Goal: Task Accomplishment & Management: Complete application form

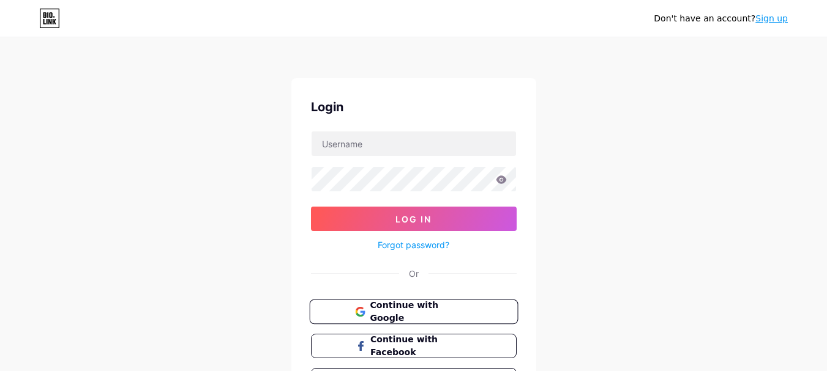
click at [386, 311] on span "Continue with Google" at bounding box center [421, 312] width 102 height 26
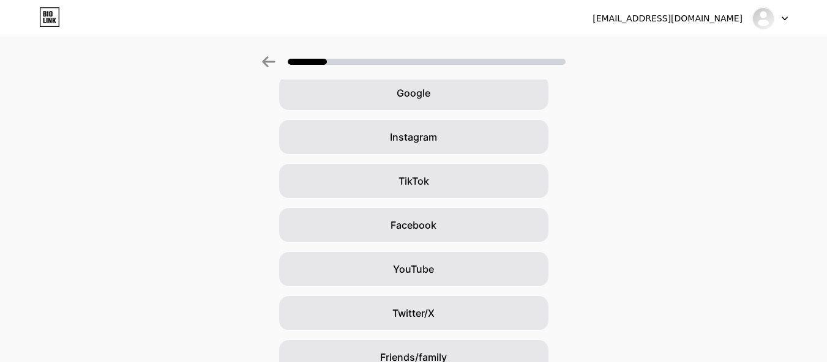
scroll to position [165, 0]
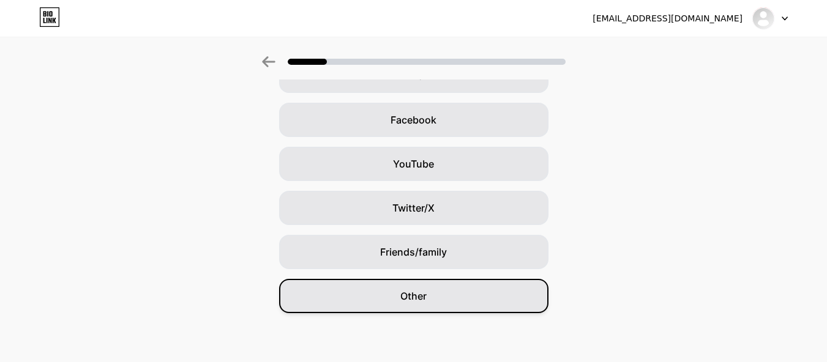
click at [448, 306] on div "Other" at bounding box center [413, 296] width 269 height 34
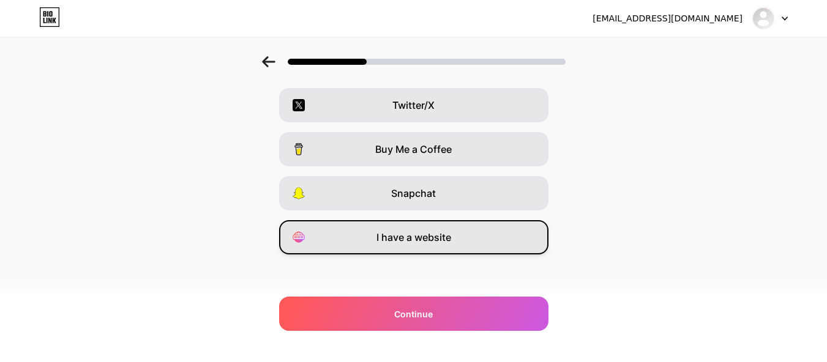
scroll to position [226, 0]
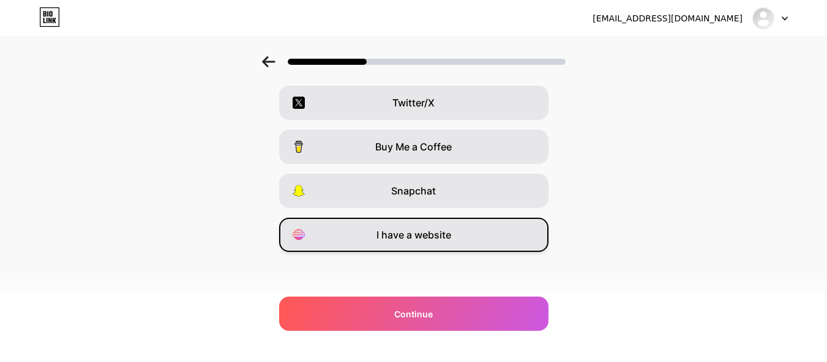
click at [395, 236] on span "I have a website" at bounding box center [413, 235] width 75 height 15
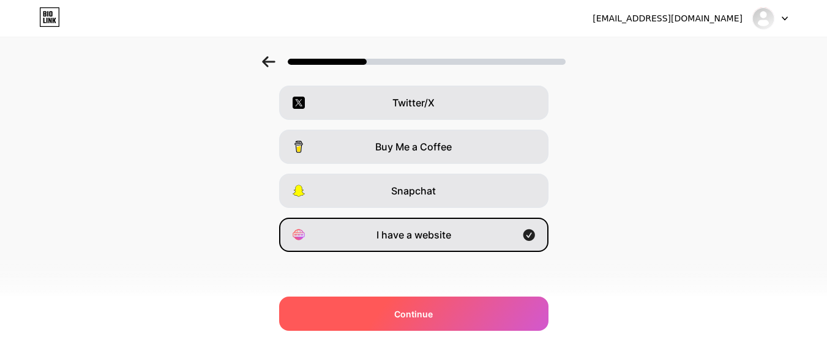
click at [414, 305] on div "Continue" at bounding box center [413, 314] width 269 height 34
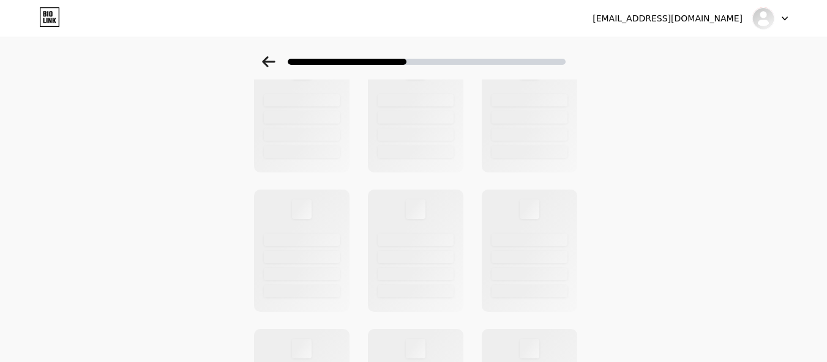
scroll to position [0, 0]
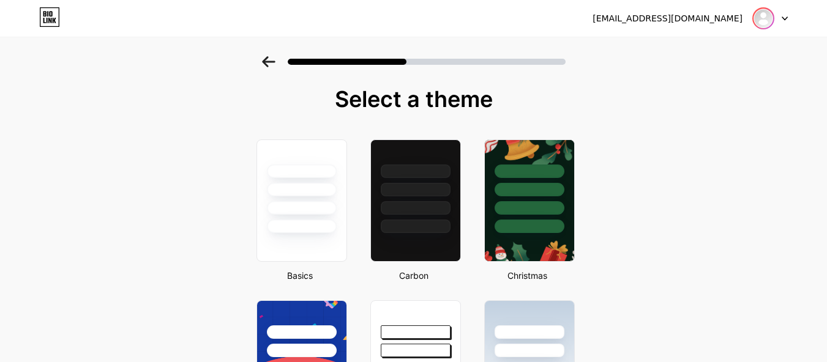
click at [766, 24] on img at bounding box center [763, 19] width 20 height 20
click at [289, 182] on div at bounding box center [301, 186] width 92 height 96
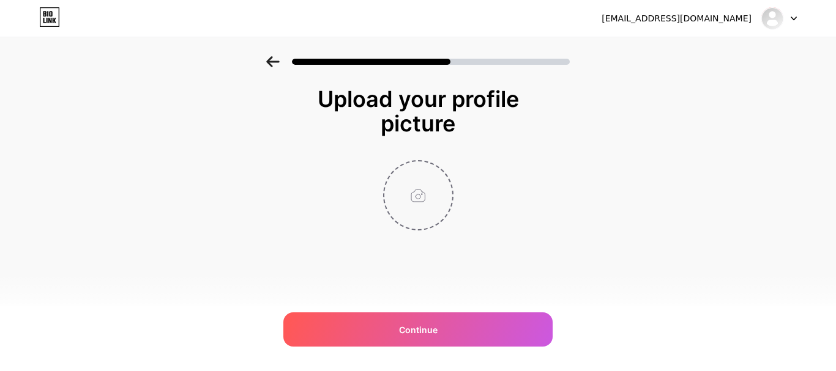
click at [420, 191] on input "file" at bounding box center [418, 196] width 68 height 68
type input "C:\fakepath\Untitled design (1).png"
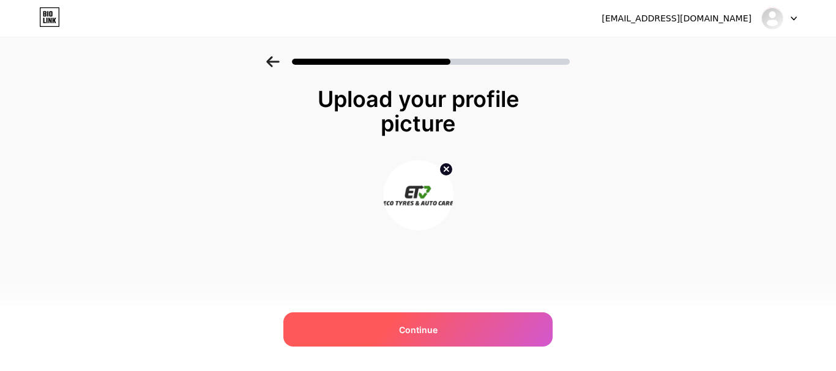
click at [426, 335] on span "Continue" at bounding box center [418, 330] width 39 height 13
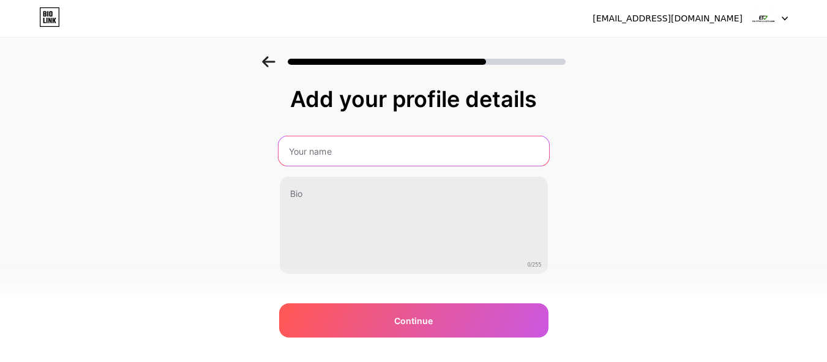
click at [376, 157] on input "text" at bounding box center [413, 150] width 270 height 29
type input "Eco Tyres and Auto Care"
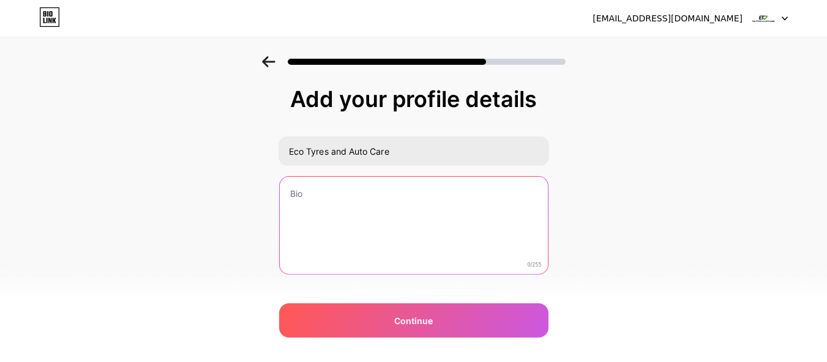
click at [334, 218] on textarea at bounding box center [414, 226] width 268 height 99
paste textarea "Eco Tyres and Auto Care are one of the best tyre fitters in all of [GEOGRAPHIC_…"
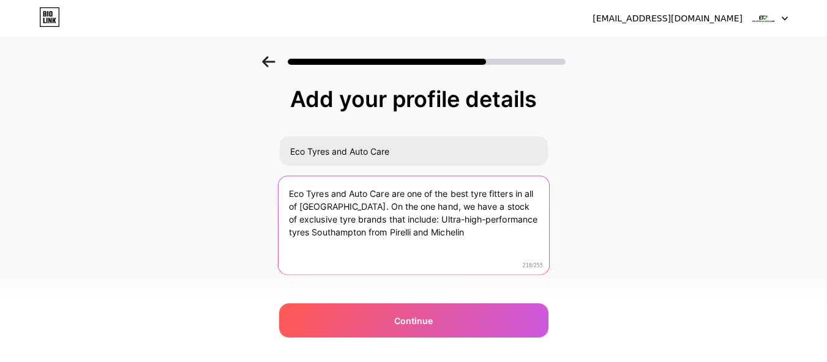
type textarea "Eco Tyres and Auto Care are one of the best tyre fitters in all of [GEOGRAPHIC_…"
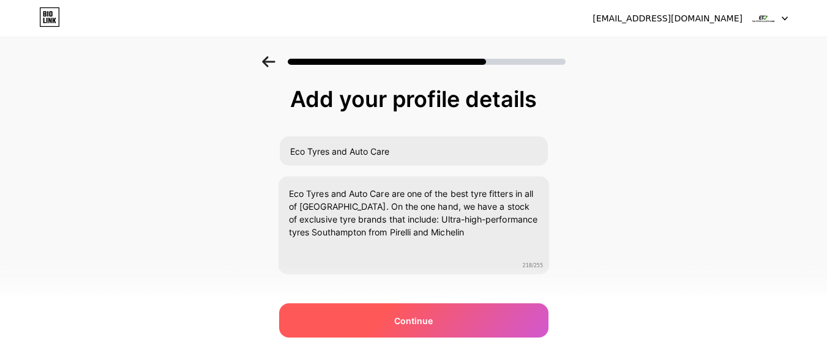
click at [416, 332] on div "Continue" at bounding box center [413, 321] width 269 height 34
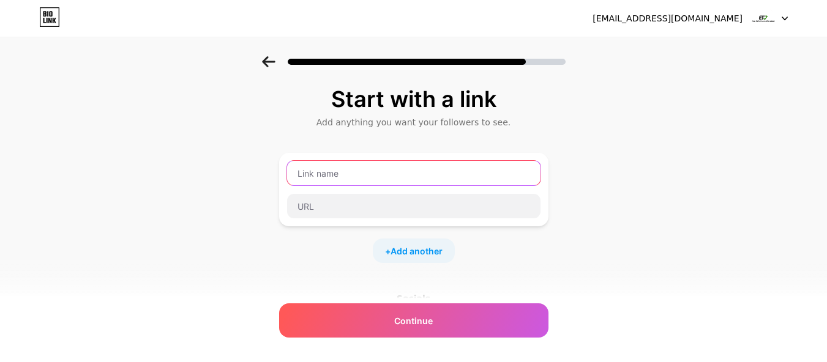
click at [326, 174] on input "text" at bounding box center [413, 173] width 253 height 24
paste input "https://www.eco-tyre.co.uk/"
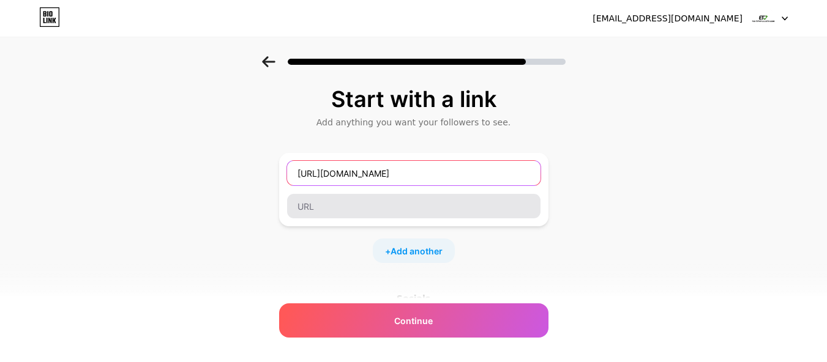
type input "https://www.eco-tyre.co.uk/"
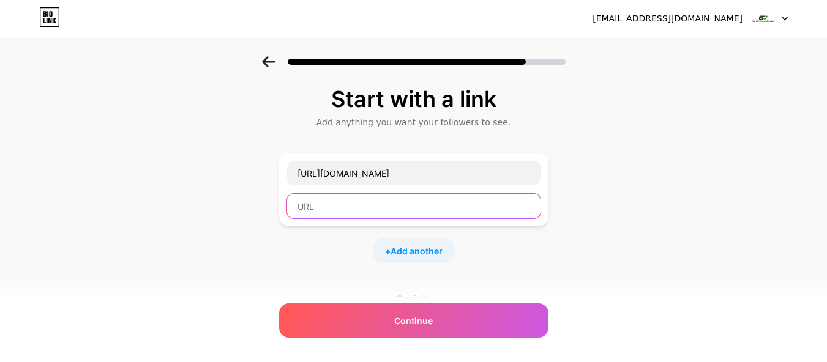
click at [348, 215] on input "text" at bounding box center [413, 206] width 253 height 24
paste input "https://www.eco-tyre.co.uk/"
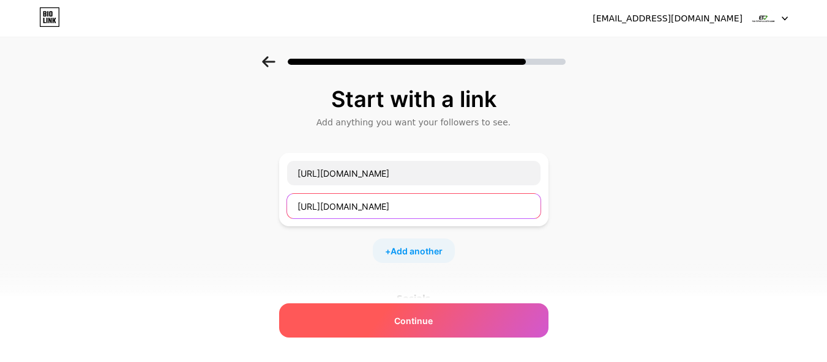
type input "https://www.eco-tyre.co.uk/"
click at [411, 318] on span "Continue" at bounding box center [413, 321] width 39 height 13
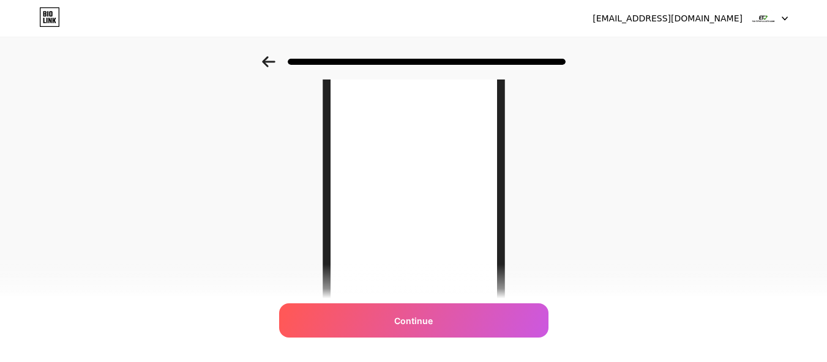
scroll to position [220, 0]
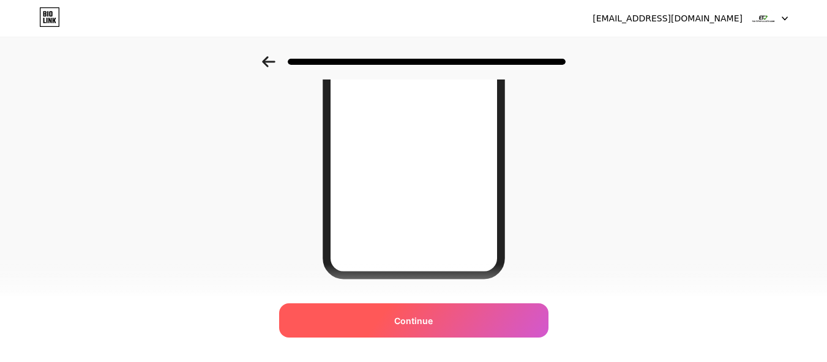
click at [412, 321] on span "Continue" at bounding box center [413, 321] width 39 height 13
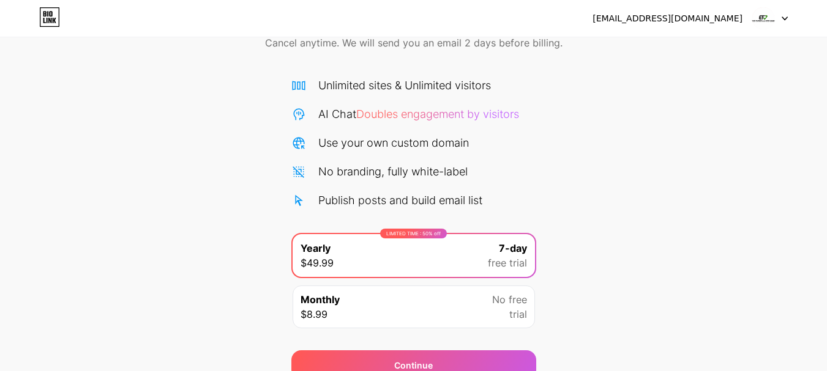
scroll to position [121, 0]
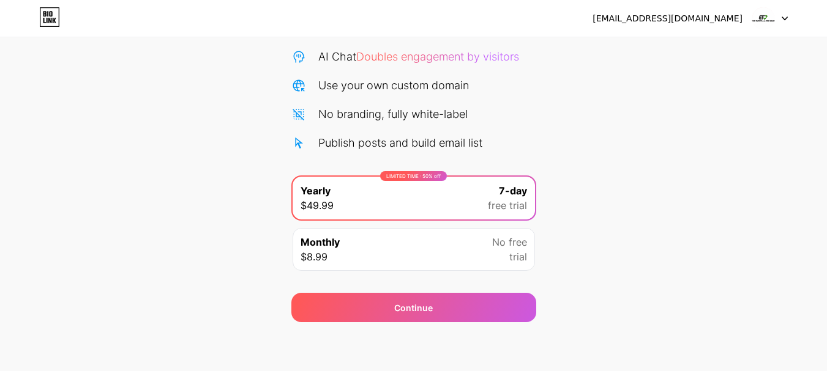
click at [767, 19] on img at bounding box center [762, 18] width 23 height 23
click at [44, 18] on icon at bounding box center [44, 21] width 2 height 6
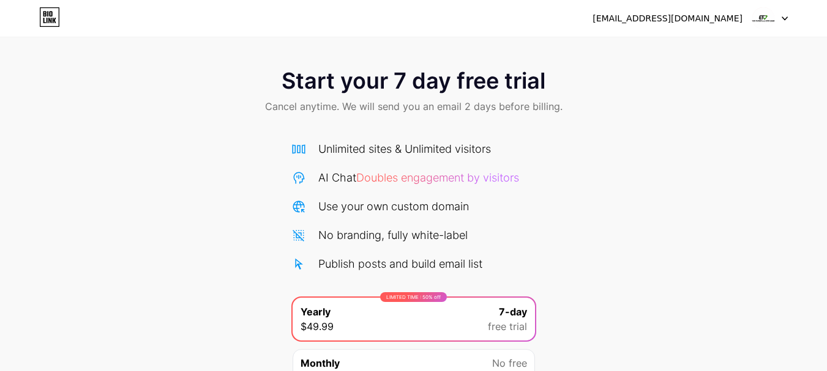
click at [56, 13] on icon at bounding box center [49, 17] width 21 height 20
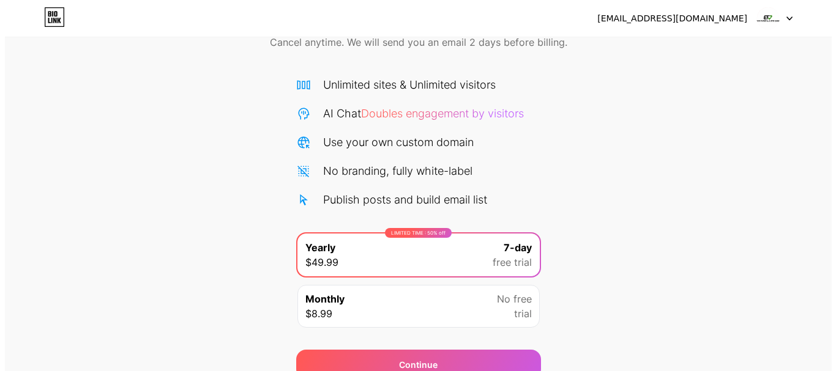
scroll to position [121, 0]
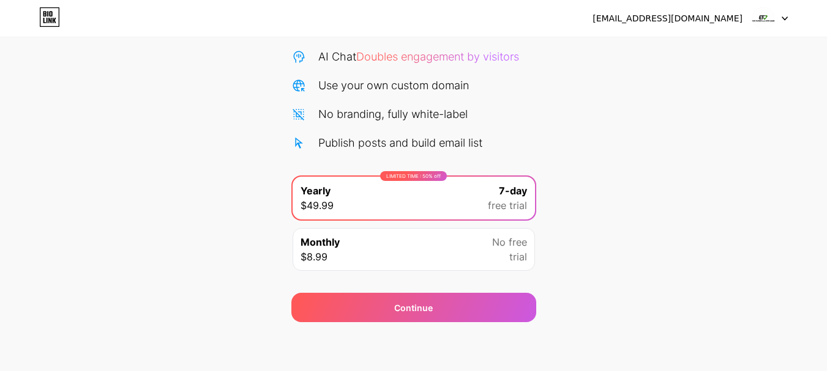
click at [517, 244] on span "No free" at bounding box center [509, 242] width 35 height 15
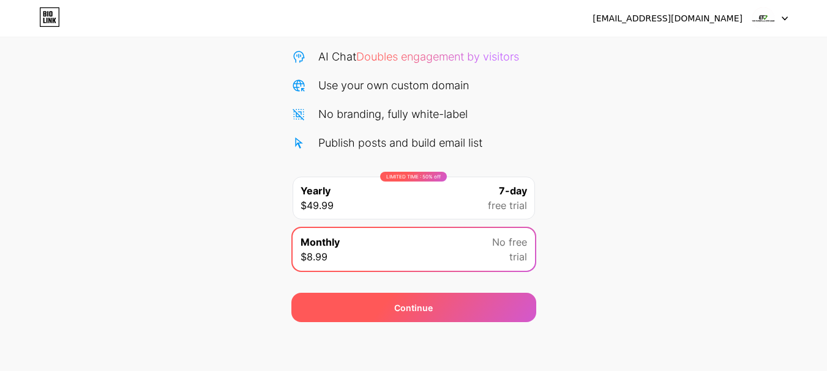
click at [452, 308] on div "Continue" at bounding box center [413, 307] width 245 height 29
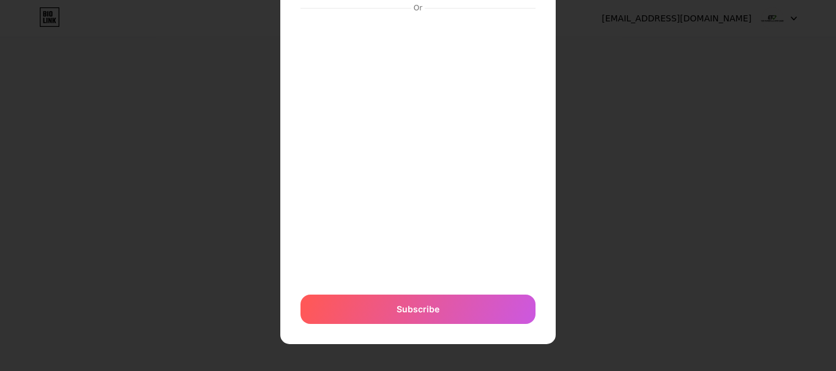
scroll to position [109, 0]
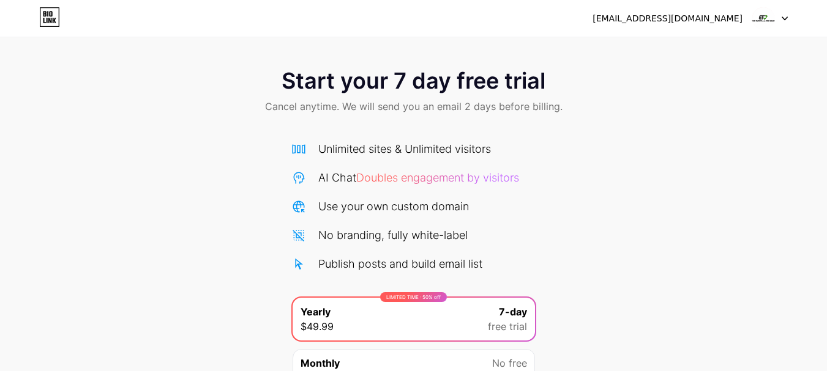
click at [723, 15] on div "[EMAIL_ADDRESS][DOMAIN_NAME]" at bounding box center [667, 18] width 150 height 13
click at [772, 22] on img at bounding box center [762, 18] width 23 height 23
click at [48, 17] on icon at bounding box center [47, 14] width 1 height 6
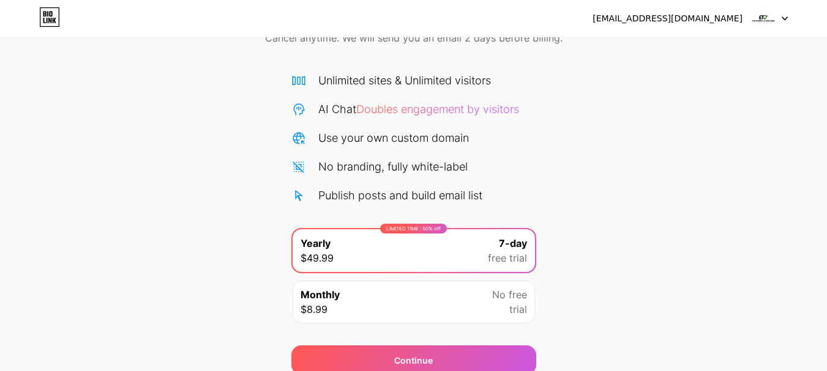
scroll to position [121, 0]
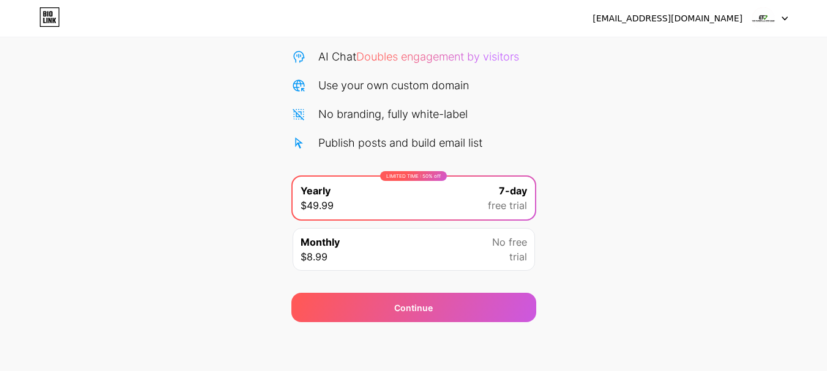
click at [378, 253] on div "Monthly $8.99 No free trial" at bounding box center [414, 249] width 242 height 43
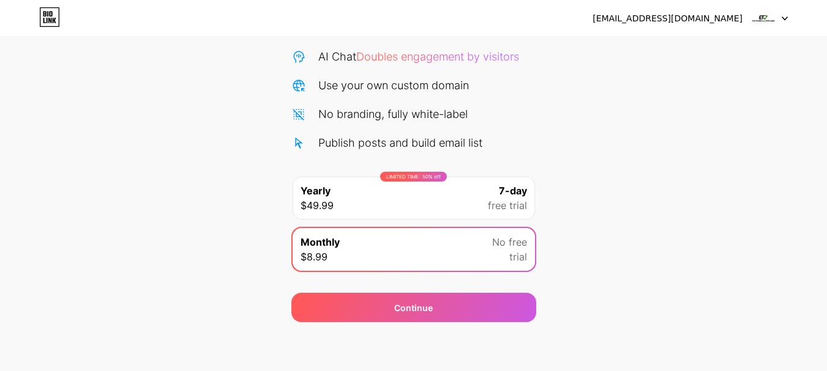
click at [792, 18] on div "ecotyreautocentre@gmail.com Logout" at bounding box center [413, 18] width 827 height 22
click at [784, 22] on div at bounding box center [769, 18] width 35 height 22
click at [666, 45] on li "Logout" at bounding box center [711, 50] width 152 height 33
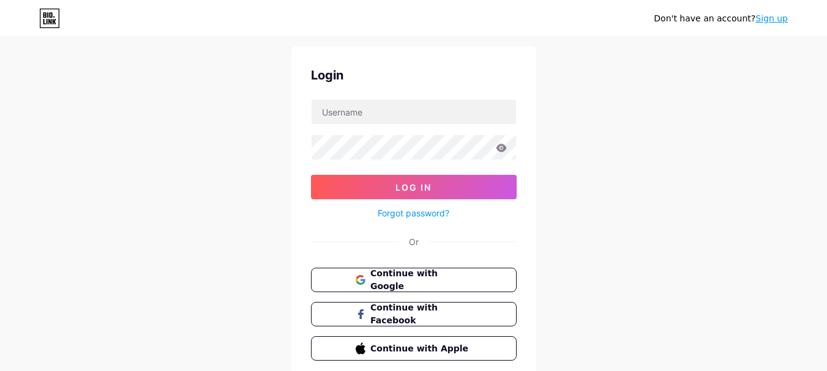
scroll to position [6, 0]
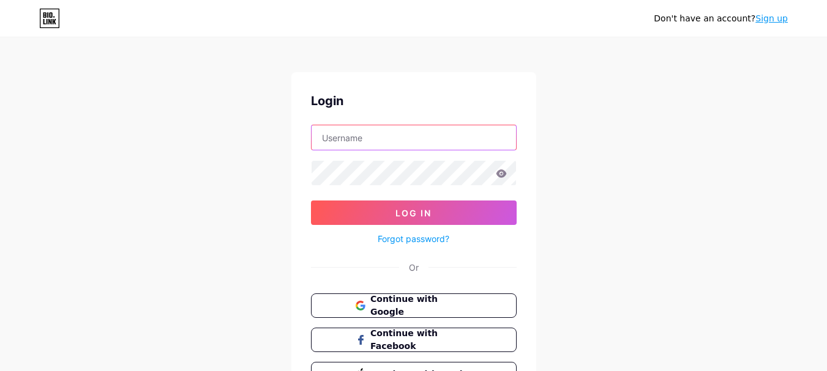
click at [348, 145] on input "text" at bounding box center [413, 137] width 204 height 24
click at [404, 311] on span "Continue with Google" at bounding box center [421, 306] width 102 height 26
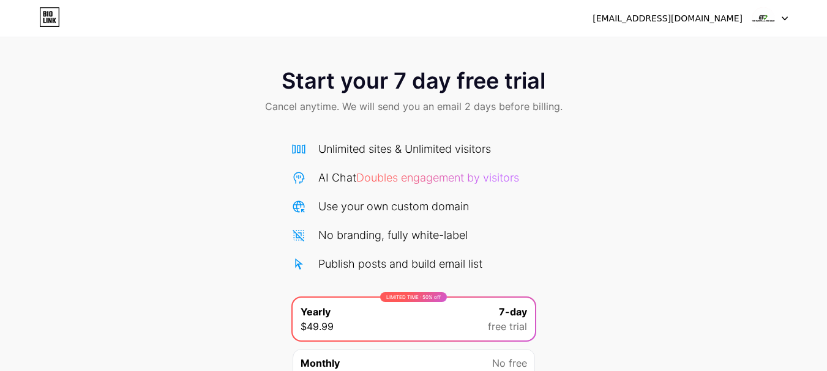
click at [774, 17] on img at bounding box center [762, 18] width 23 height 23
